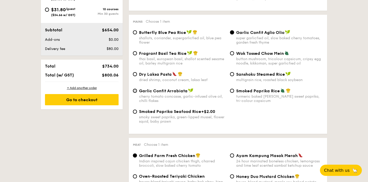
scroll to position [232, 0]
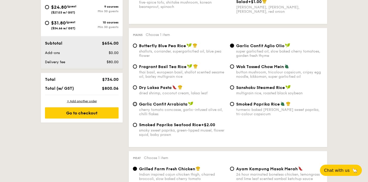
click at [135, 106] on input "Garlic Confit Arrabiata cherry tomato concasse, garlic-infused olive oil, chill…" at bounding box center [135, 104] width 4 height 4
radio input "true"
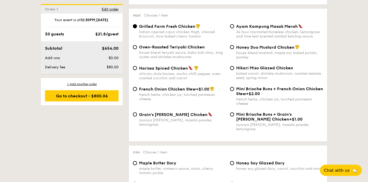
scroll to position [376, 0]
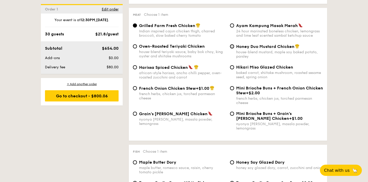
click at [232, 49] on input "Honey Duo Mustard Chicken house-blend mustard, maple soy baked potato, parsley" at bounding box center [232, 46] width 4 height 4
radio input "true"
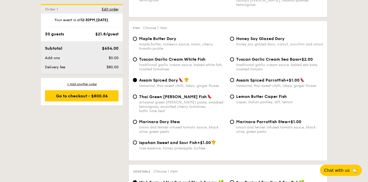
scroll to position [500, 0]
click at [135, 58] on input "Tuscan Garlic Cream White Fish traditional garlic cream sauce, baked white fish…" at bounding box center [135, 59] width 4 height 4
radio input "true"
click at [231, 96] on input "Lemon Butter Caper Fish caper, italian parsley, dill, lemon" at bounding box center [232, 96] width 4 height 4
radio input "true"
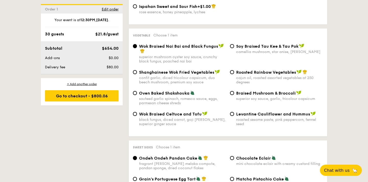
scroll to position [636, 0]
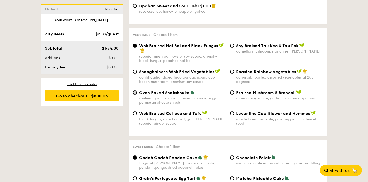
click at [135, 91] on input "Oven Baked Shakshouka sauteed garlic spinach, romesco sauce, eggs, parmesan che…" at bounding box center [135, 93] width 4 height 4
radio input "true"
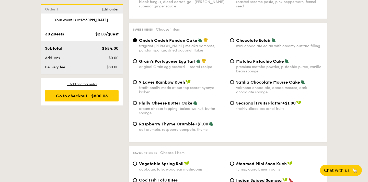
scroll to position [756, 0]
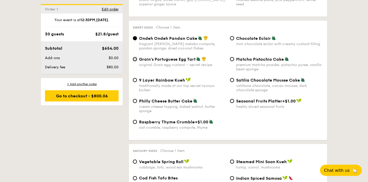
click at [135, 58] on input "Grain's Portuguese Egg Tart original Grain egg custard – secret recipe" at bounding box center [135, 59] width 4 height 4
radio input "true"
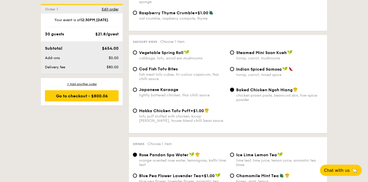
scroll to position [868, 0]
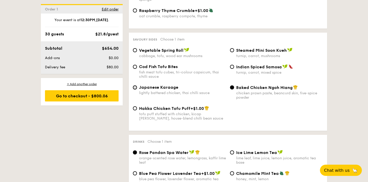
click at [135, 86] on input "Japanese Karaage lightly battered chicken, thai chilli sauce" at bounding box center [135, 88] width 4 height 4
radio input "true"
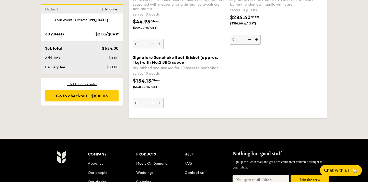
scroll to position [1143, 0]
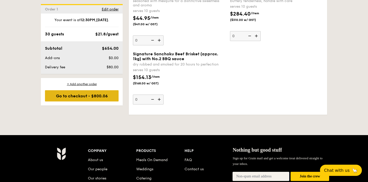
click at [88, 95] on div "Go to checkout - $800.06" at bounding box center [82, 95] width 74 height 11
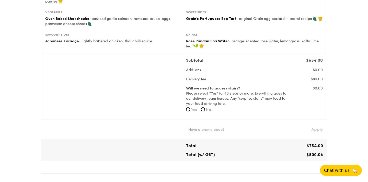
scroll to position [118, 0]
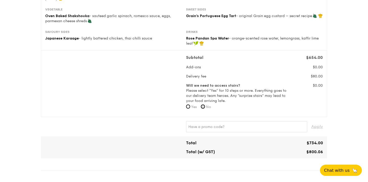
click at [204, 106] on input "No" at bounding box center [203, 107] width 4 height 4
radio input "true"
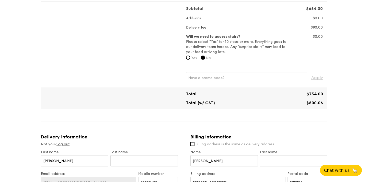
scroll to position [167, 0]
click at [208, 79] on input "text" at bounding box center [246, 77] width 121 height 11
click at [316, 77] on span "Apply" at bounding box center [317, 77] width 12 height 11
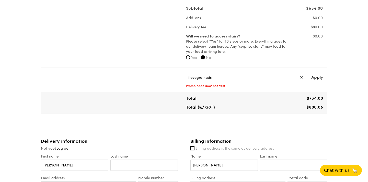
click at [261, 80] on input "ilovegrainads" at bounding box center [246, 77] width 121 height 11
type input "ilovegrainad"
click at [316, 77] on span "Apply" at bounding box center [317, 77] width 12 height 11
click at [301, 76] on span "✕" at bounding box center [301, 77] width 3 height 11
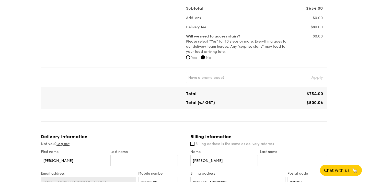
click at [278, 77] on input "text" at bounding box center [246, 77] width 121 height 11
type input "ilovegrainad"
click at [321, 78] on span "Apply" at bounding box center [317, 77] width 12 height 11
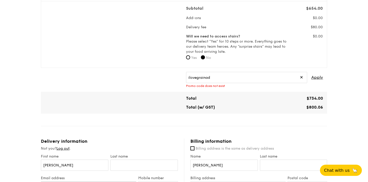
click at [302, 76] on span "✕" at bounding box center [301, 77] width 3 height 11
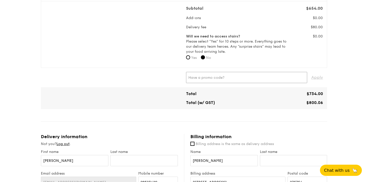
click at [260, 78] on input "text" at bounding box center [246, 77] width 121 height 11
click at [315, 78] on span "Apply" at bounding box center [317, 77] width 12 height 11
type input "IREADGRAINADS"
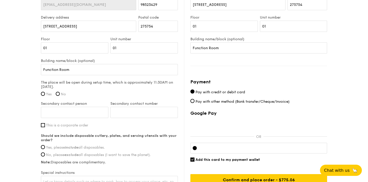
scroll to position [346, 0]
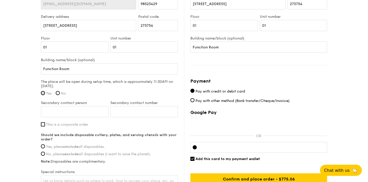
click at [42, 93] on input "Yes" at bounding box center [43, 93] width 4 height 4
radio input "true"
click at [59, 93] on input "No" at bounding box center [58, 93] width 4 height 4
radio input "true"
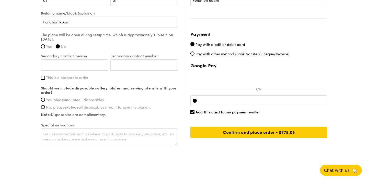
scroll to position [398, 0]
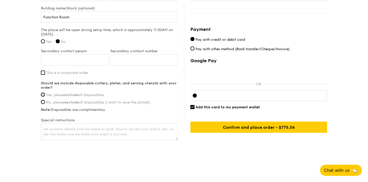
click at [44, 94] on input "Yes, please include all disposables." at bounding box center [43, 95] width 4 height 4
radio input "true"
click at [71, 129] on textarea at bounding box center [109, 132] width 137 height 17
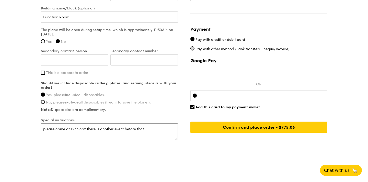
type textarea "please come at 12nn coz there is another event before that"
click at [193, 49] on input "Pay with other method (Bank transfer/Cheque/Invoice)" at bounding box center [192, 48] width 4 height 4
radio input "true"
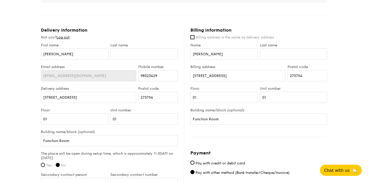
scroll to position [274, 0]
click at [219, 78] on input "[STREET_ADDRESS]" at bounding box center [237, 76] width 95 height 11
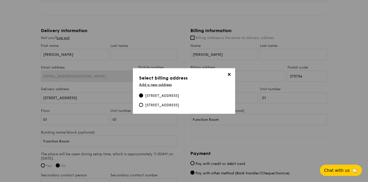
click at [227, 72] on span "✕" at bounding box center [228, 75] width 7 height 7
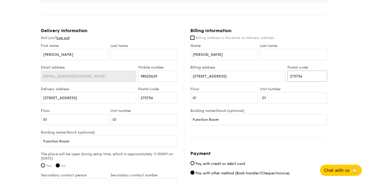
click at [301, 78] on input "275754" at bounding box center [307, 76] width 40 height 11
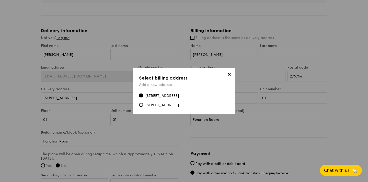
click at [159, 83] on link "Add a new address" at bounding box center [155, 85] width 33 height 4
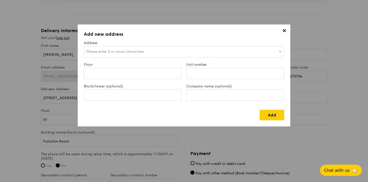
click at [282, 30] on span "✕" at bounding box center [283, 31] width 7 height 7
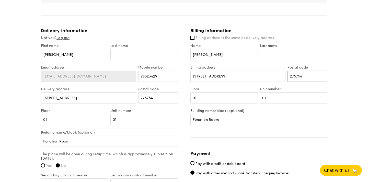
click at [295, 77] on input "275754" at bounding box center [307, 76] width 40 height 11
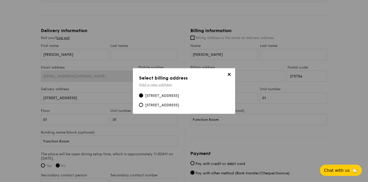
click at [157, 83] on link "Add a new address" at bounding box center [155, 85] width 33 height 4
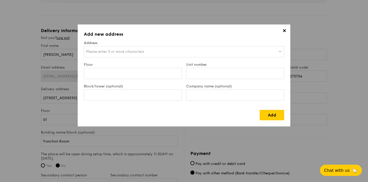
click at [141, 52] on span "Please enter 3 or more characters" at bounding box center [115, 52] width 58 height 4
click at [168, 83] on div "Floor" at bounding box center [133, 74] width 102 height 22
click at [165, 52] on div "Please enter 3 or more characters" at bounding box center [184, 51] width 200 height 11
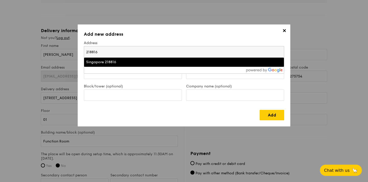
type input "218816"
click at [123, 61] on div "Singapore 218816" at bounding box center [159, 62] width 147 height 5
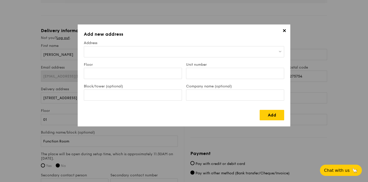
click at [214, 52] on div at bounding box center [184, 51] width 200 height 11
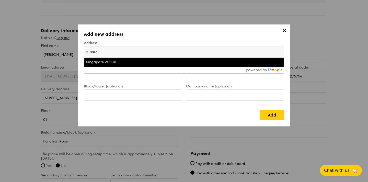
click at [193, 61] on div "Singapore 218816" at bounding box center [159, 62] width 147 height 5
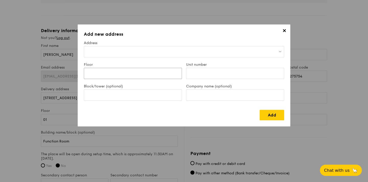
click at [164, 74] on input "Floor" at bounding box center [133, 73] width 98 height 11
click at [159, 52] on div at bounding box center [184, 51] width 200 height 11
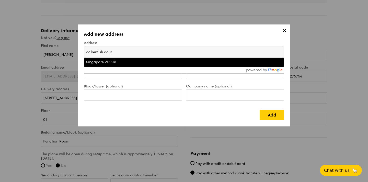
type input "[STREET_ADDRESS]"
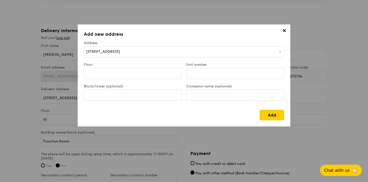
click at [141, 52] on div "[STREET_ADDRESS]" at bounding box center [184, 51] width 200 height 11
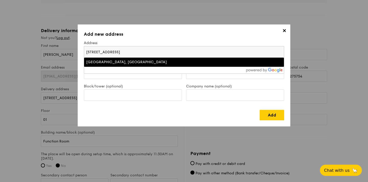
click at [133, 64] on div "[GEOGRAPHIC_DATA], [GEOGRAPHIC_DATA]" at bounding box center [159, 62] width 147 height 5
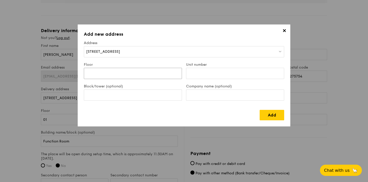
click at [113, 72] on input "Floor" at bounding box center [133, 73] width 98 height 11
type input "#04"
type input "01"
click at [113, 50] on span "[STREET_ADDRESS]" at bounding box center [103, 52] width 34 height 4
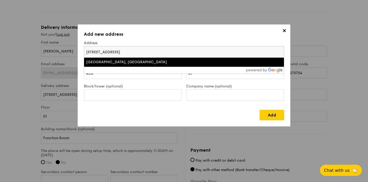
scroll to position [277, 0]
click at [130, 63] on div "[GEOGRAPHIC_DATA], [GEOGRAPHIC_DATA]" at bounding box center [159, 62] width 147 height 5
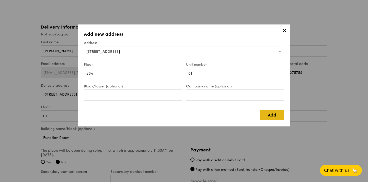
click at [274, 114] on link "Add" at bounding box center [271, 115] width 25 height 10
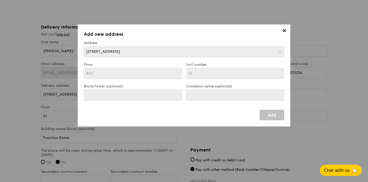
type input "[STREET_ADDRESS]"
type input "218816"
type input "#04"
type input "[STREET_ADDRESS]"
type input "218816"
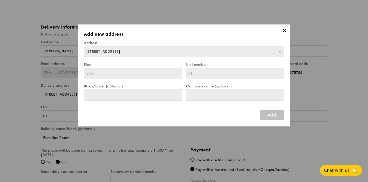
type input "#04"
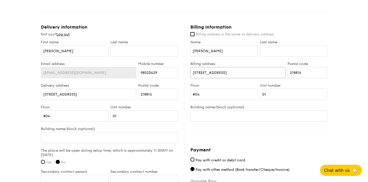
click at [237, 73] on input "[STREET_ADDRESS]" at bounding box center [237, 72] width 95 height 11
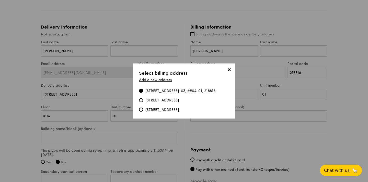
click at [229, 67] on span "✕" at bounding box center [228, 70] width 7 height 7
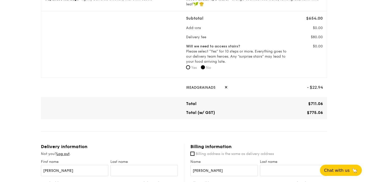
scroll to position [156, 0]
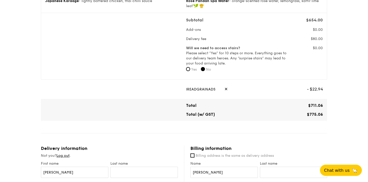
click at [224, 89] on span "✕" at bounding box center [225, 89] width 3 height 11
click at [204, 89] on input "text" at bounding box center [246, 89] width 121 height 11
paste input "WELCOMEFEAST"
type input "WELCOMEFEAST"
click at [316, 91] on span "Apply" at bounding box center [317, 89] width 12 height 11
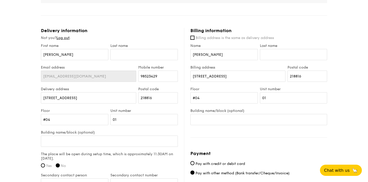
scroll to position [275, 0]
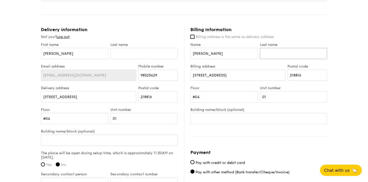
click at [266, 54] on input "Last name" at bounding box center [293, 53] width 67 height 11
type input "Yuanita"
click at [334, 83] on div "1 - Select menu 2 - Select items 3 - Check out Classic Buffet $21.80 /guest ($2…" at bounding box center [184, 5] width 368 height 560
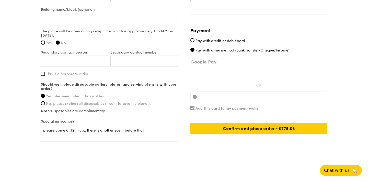
scroll to position [398, 0]
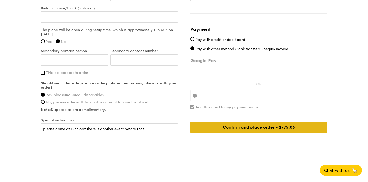
click at [255, 124] on div "Confirm and place order - $775.06" at bounding box center [258, 127] width 137 height 11
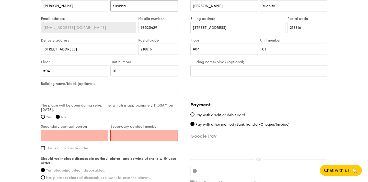
type input "Yuanita"
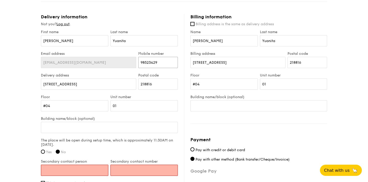
scroll to position [286, 0]
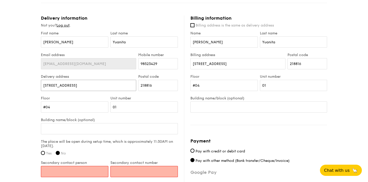
click at [104, 85] on input "[STREET_ADDRESS]" at bounding box center [88, 85] width 95 height 11
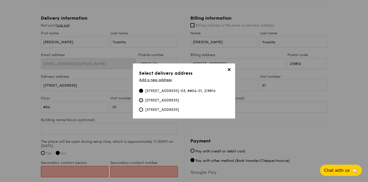
click at [141, 98] on input "[STREET_ADDRESS]" at bounding box center [141, 100] width 4 height 4
radio input "true"
type input "[STREET_ADDRESS]"
type input "275754"
type input "01"
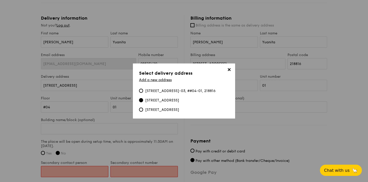
type input "Function Room"
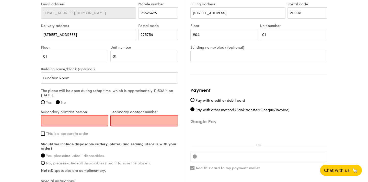
scroll to position [337, 0]
click at [78, 121] on input "Secondary contact person" at bounding box center [74, 120] width 67 height 11
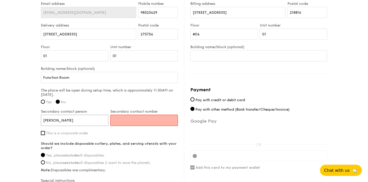
type input "[PERSON_NAME]"
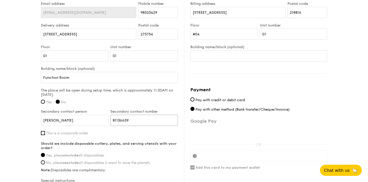
scroll to position [398, 0]
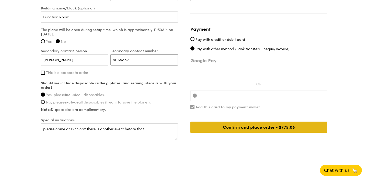
type input "81136659"
click at [234, 126] on div "Confirm and place order - $775.06" at bounding box center [258, 127] width 137 height 11
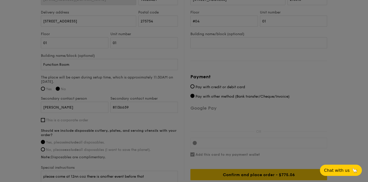
scroll to position [346, 0]
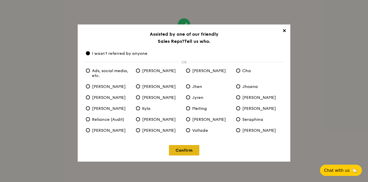
click at [180, 153] on link "Confirm" at bounding box center [184, 150] width 30 height 10
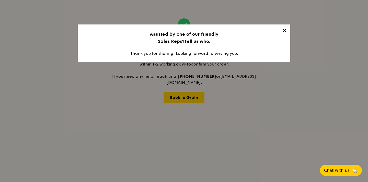
click at [284, 30] on span "✕" at bounding box center [283, 31] width 7 height 7
